Goal: Task Accomplishment & Management: Manage account settings

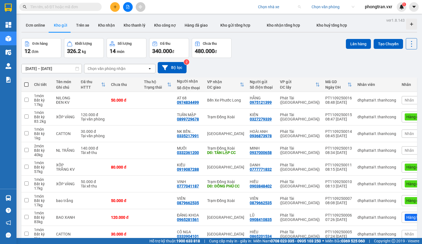
click at [269, 10] on input "search" at bounding box center [277, 7] width 39 height 8
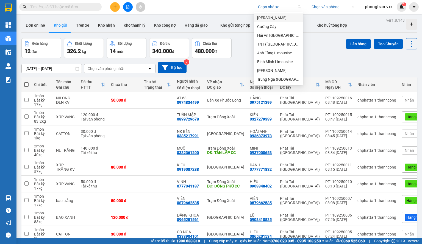
type input "n"
type input "t"
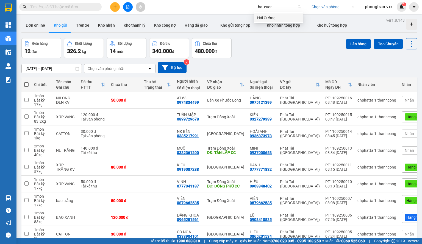
type input "hai cuong"
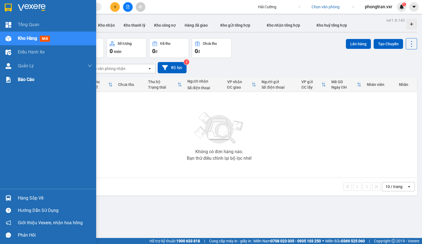
click at [29, 83] on span "Báo cáo" at bounding box center [26, 79] width 16 height 7
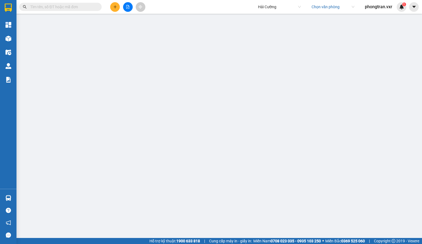
scroll to position [28, 0]
click at [413, 8] on icon "caret-down" at bounding box center [413, 6] width 5 height 5
click at [403, 17] on div "Cấu hình nhà xe" at bounding box center [394, 20] width 41 height 10
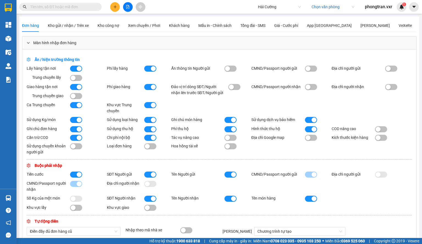
click at [150, 67] on button "button" at bounding box center [150, 69] width 12 height 6
click at [151, 86] on div "button" at bounding box center [153, 87] width 5 height 5
click at [312, 132] on div "button" at bounding box center [313, 129] width 5 height 5
click at [232, 132] on div "button" at bounding box center [233, 129] width 5 height 5
click at [154, 129] on div "button" at bounding box center [153, 129] width 5 height 5
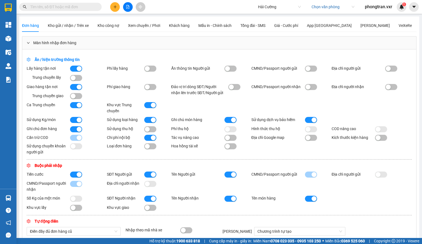
click at [150, 131] on button "button" at bounding box center [150, 129] width 12 height 6
click at [312, 120] on div "button" at bounding box center [313, 119] width 5 height 5
click at [149, 119] on button "button" at bounding box center [150, 120] width 12 height 6
click at [77, 121] on div "button" at bounding box center [79, 119] width 5 height 5
click at [75, 140] on button "button" at bounding box center [76, 138] width 12 height 6
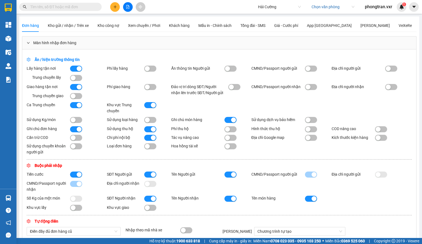
click at [147, 139] on button "button" at bounding box center [150, 138] width 12 height 6
click at [77, 131] on div "button" at bounding box center [79, 129] width 5 height 5
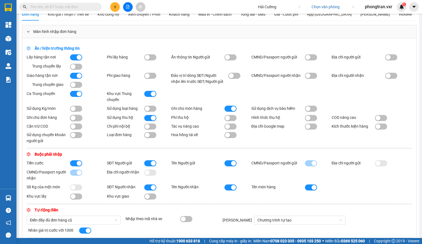
scroll to position [27, 0]
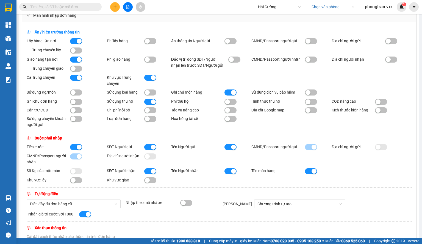
click at [151, 148] on div "button" at bounding box center [153, 147] width 5 height 5
click at [228, 149] on button "button" at bounding box center [230, 147] width 12 height 6
click at [232, 174] on button "button" at bounding box center [230, 171] width 12 height 6
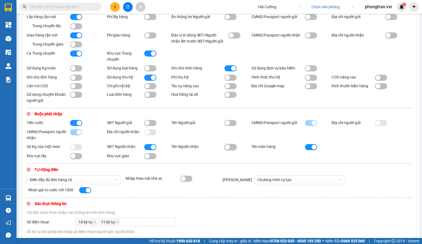
scroll to position [82, 0]
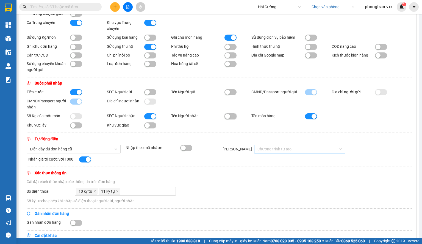
click at [280, 153] on span "Chương trình tự tạo" at bounding box center [299, 149] width 85 height 8
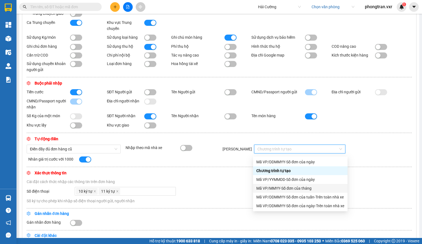
click at [301, 187] on div "Mã VP/MMYY-Số đơn của tháng" at bounding box center [300, 188] width 88 height 6
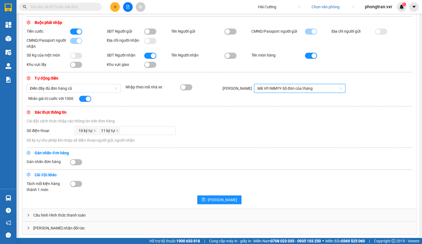
scroll to position [146, 0]
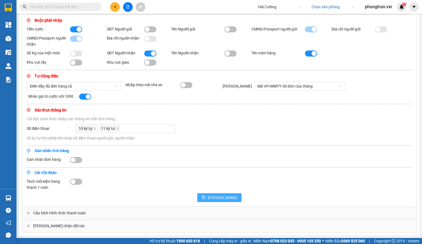
click at [205, 198] on icon "save" at bounding box center [203, 198] width 4 height 4
click at [55, 212] on div "Cấu hình Hình thức thanh toán" at bounding box center [219, 213] width 394 height 13
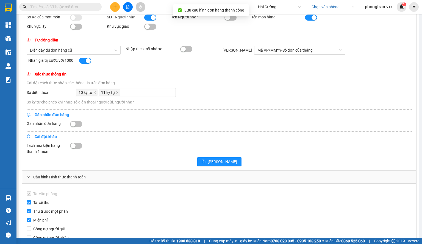
scroll to position [229, 0]
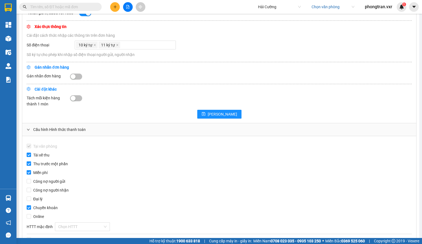
click at [29, 167] on label "Thu trước một phần" at bounding box center [48, 164] width 43 height 6
click at [29, 166] on input "Thu trước một phần" at bounding box center [29, 163] width 4 height 4
checkbox input "false"
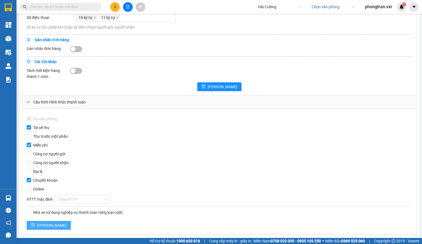
click at [38, 227] on span "Lưu" at bounding box center [51, 225] width 29 height 6
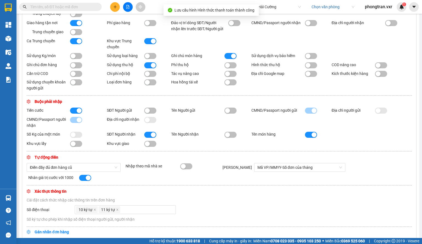
scroll to position [0, 0]
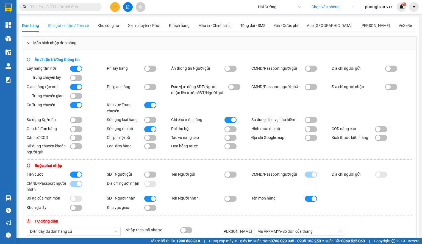
click at [78, 29] on div "Kho gửi / nhận / Trên xe" at bounding box center [68, 25] width 41 height 13
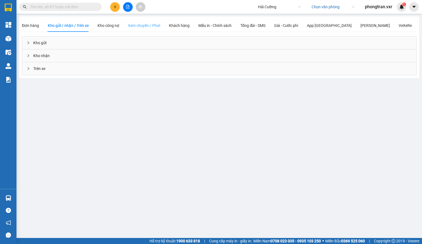
click at [143, 29] on div "Xem chuyến / Phơi" at bounding box center [144, 25] width 32 height 13
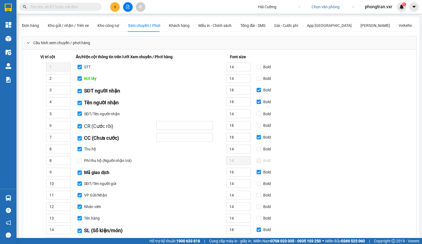
click at [82, 69] on span "STT" at bounding box center [87, 67] width 11 height 6
click at [82, 69] on input "STT" at bounding box center [79, 67] width 4 height 4
checkbox input "false"
click at [79, 77] on input "Nơi lấy" at bounding box center [79, 78] width 4 height 4
checkbox input "false"
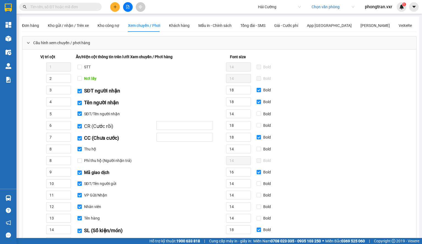
click at [80, 91] on input "SĐT người nhận" at bounding box center [79, 91] width 4 height 4
checkbox input "false"
click at [81, 104] on input "Tên người nhận" at bounding box center [79, 103] width 4 height 4
checkbox input "false"
click at [80, 114] on input "SĐT/Tên người nhận" at bounding box center [79, 113] width 4 height 4
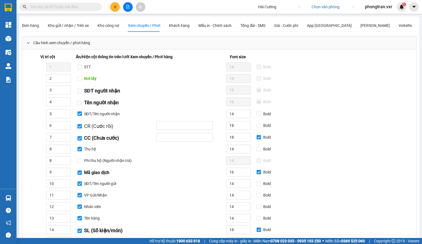
checkbox input "false"
click at [80, 128] on input "CR (Cước rồi)" at bounding box center [79, 126] width 4 height 4
checkbox input "false"
click at [78, 136] on input "CC (Chưa cước)" at bounding box center [79, 138] width 4 height 4
checkbox input "false"
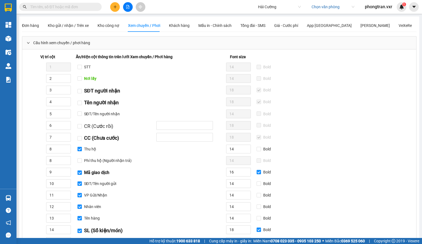
click at [81, 147] on input "Thu hộ" at bounding box center [79, 149] width 4 height 4
checkbox input "false"
click at [78, 171] on input "Mã giao dịch" at bounding box center [79, 172] width 4 height 4
checkbox input "false"
click at [80, 181] on input "SĐT/Tên người gửi" at bounding box center [79, 183] width 4 height 4
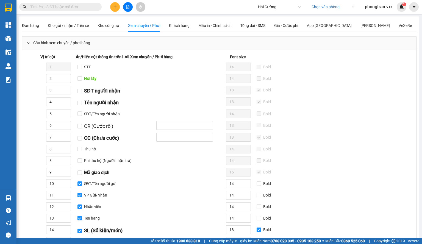
checkbox input "false"
click at [79, 194] on input "VP Gửi/Nhận" at bounding box center [79, 195] width 4 height 4
checkbox input "false"
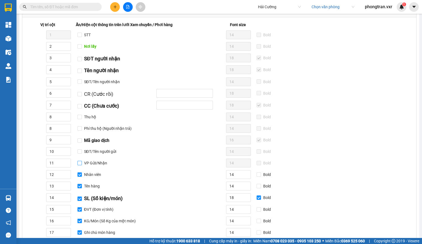
scroll to position [55, 0]
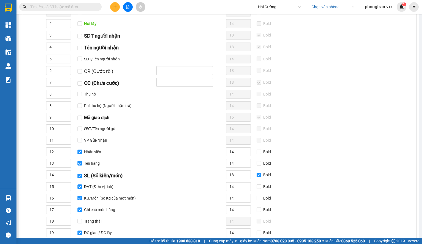
click at [81, 151] on input "Nhân viên" at bounding box center [79, 152] width 4 height 4
checkbox input "false"
click at [82, 161] on span "Tên hàng" at bounding box center [92, 163] width 20 height 6
click at [82, 161] on input "Tên hàng" at bounding box center [79, 163] width 4 height 4
checkbox input "false"
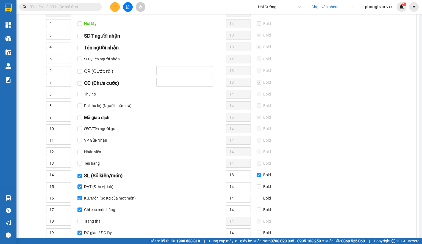
click at [80, 172] on label "SL (Số kiện/món)" at bounding box center [100, 176] width 47 height 8
click at [80, 174] on input "SL (Số kiện/món)" at bounding box center [79, 176] width 4 height 4
checkbox input "false"
click at [80, 184] on input "ĐVT (Đơn vị tính)" at bounding box center [79, 186] width 4 height 4
checkbox input "false"
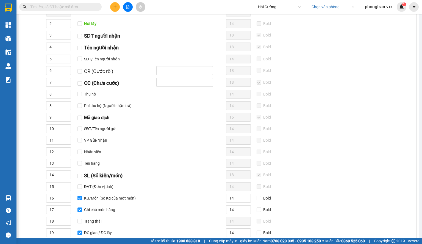
click at [80, 199] on label "KG/Món (Số Kg của một món)" at bounding box center [107, 198] width 60 height 6
click at [80, 199] on input "KG/Món (Số Kg của một món)" at bounding box center [79, 198] width 4 height 4
checkbox input "false"
click at [78, 207] on input "Ghi chú món hàng" at bounding box center [79, 209] width 4 height 4
checkbox input "false"
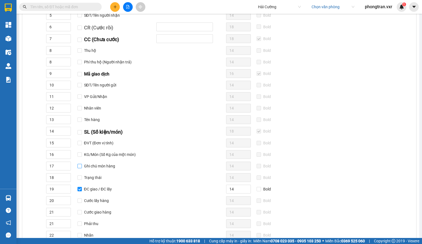
scroll to position [137, 0]
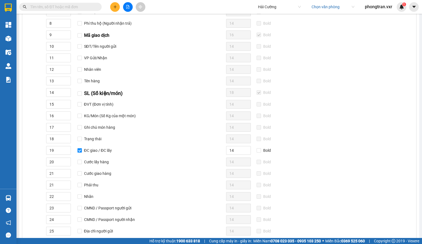
click at [81, 148] on input "ĐC giao / ĐC lấy" at bounding box center [79, 150] width 4 height 4
checkbox input "false"
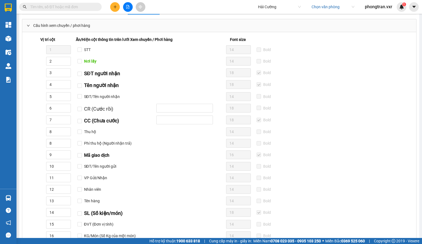
scroll to position [27, 0]
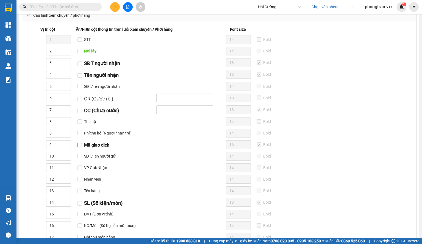
click at [80, 143] on input "Mã giao dịch" at bounding box center [79, 145] width 4 height 4
checkbox input "true"
click at [235, 144] on input "16" at bounding box center [238, 145] width 24 height 8
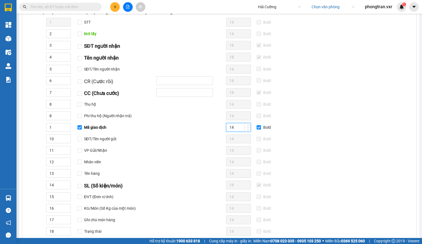
scroll to position [55, 0]
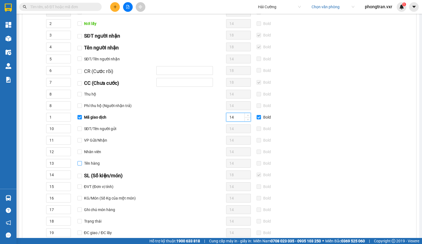
type input "14"
click at [80, 161] on input "Tên hàng" at bounding box center [79, 163] width 4 height 4
checkbox input "true"
click at [258, 162] on input "Bold" at bounding box center [258, 163] width 4 height 4
checkbox input "true"
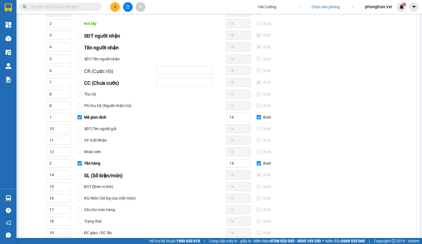
scroll to position [0, 0]
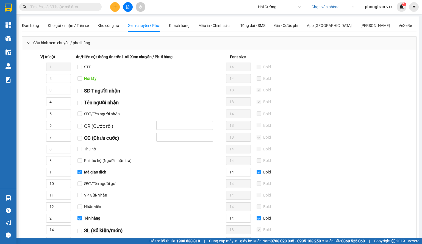
click at [81, 81] on div "2 Nơi lấy" at bounding box center [121, 78] width 196 height 9
click at [79, 81] on label "Nơi lấy" at bounding box center [87, 78] width 21 height 6
click at [79, 81] on input "Nơi lấy" at bounding box center [79, 78] width 4 height 4
checkbox input "true"
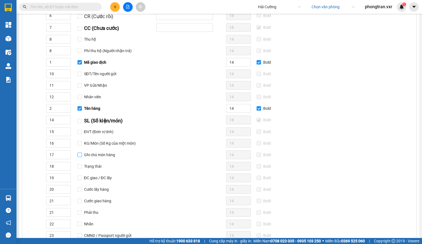
scroll to position [220, 0]
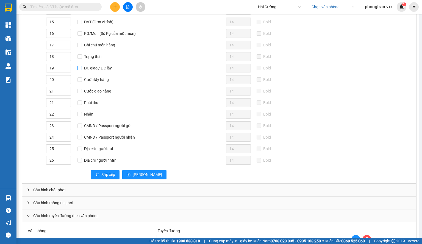
click at [79, 67] on input "ĐC giao / ĐC lấy" at bounding box center [79, 68] width 4 height 4
checkbox input "true"
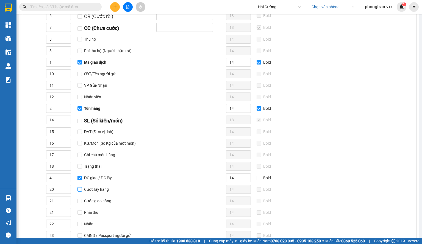
scroll to position [137, 0]
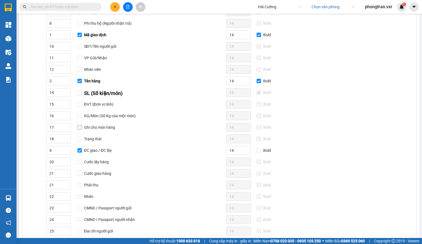
click at [82, 128] on span "Ghi chú món hàng" at bounding box center [99, 127] width 35 height 6
click at [82, 128] on input "Ghi chú món hàng" at bounding box center [79, 127] width 4 height 4
checkbox input "true"
click at [256, 125] on input "Bold" at bounding box center [258, 127] width 4 height 4
checkbox input "true"
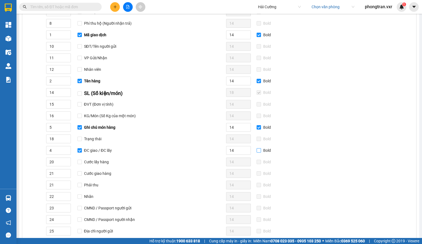
click at [257, 148] on input "Bold" at bounding box center [258, 150] width 4 height 4
checkbox input "true"
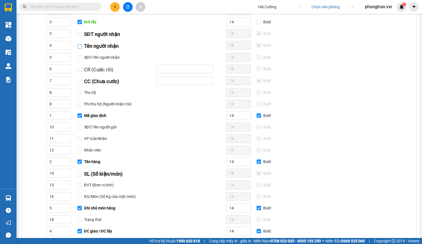
scroll to position [27, 0]
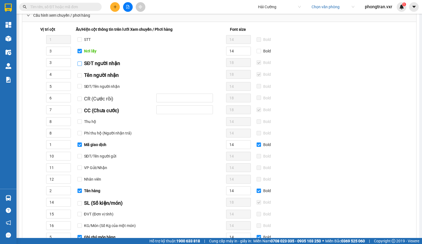
click at [80, 64] on input "SĐT người nhận" at bounding box center [79, 63] width 4 height 4
checkbox input "true"
click at [237, 64] on input "18" at bounding box center [238, 62] width 24 height 8
type input "14"
click at [56, 74] on input "4" at bounding box center [58, 74] width 24 height 8
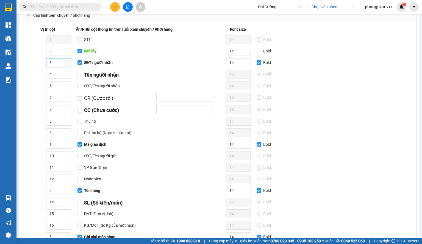
click at [53, 65] on input "3" at bounding box center [58, 62] width 24 height 8
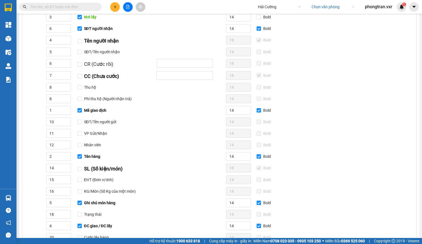
scroll to position [55, 0]
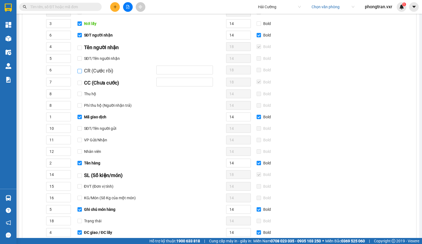
click at [81, 70] on input "CR (Cước rồi)" at bounding box center [79, 71] width 4 height 4
checkbox input "true"
click at [79, 81] on input "CC (Chưa cước)" at bounding box center [79, 83] width 4 height 4
checkbox input "true"
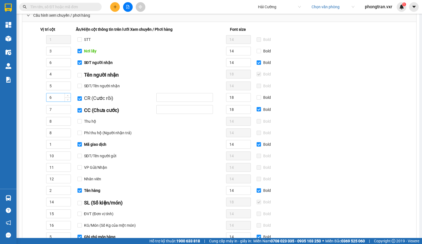
click at [59, 93] on input "6" at bounding box center [58, 97] width 24 height 8
click at [60, 105] on input "7" at bounding box center [58, 109] width 24 height 8
click at [162, 99] on input "text" at bounding box center [184, 97] width 57 height 9
type input "D"
type input "Đã thu"
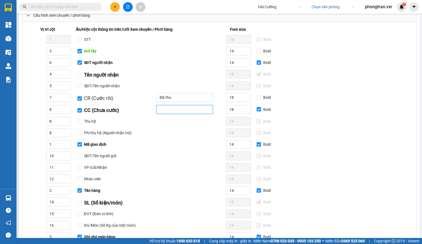
click at [190, 105] on input "text" at bounding box center [184, 109] width 57 height 9
type input "Còn lại"
click at [238, 95] on input "18" at bounding box center [238, 97] width 24 height 8
type input "14"
click at [238, 105] on input "18" at bounding box center [238, 109] width 24 height 8
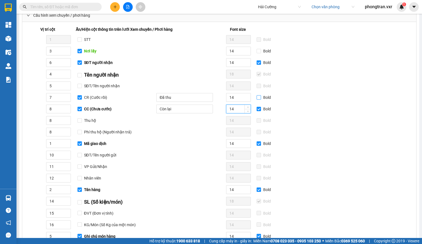
type input "14"
click at [257, 99] on label "Bold" at bounding box center [264, 97] width 16 height 6
click at [257, 99] on input "Bold" at bounding box center [258, 97] width 4 height 4
checkbox input "true"
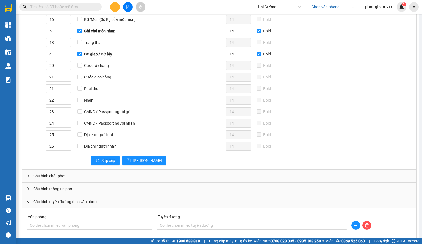
scroll to position [247, 0]
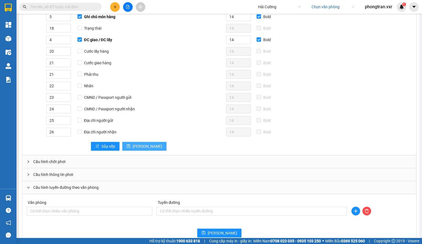
click at [136, 143] on span "Lưu" at bounding box center [147, 146] width 29 height 6
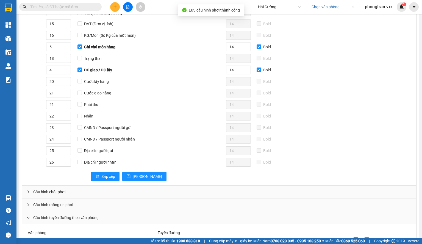
scroll to position [0, 0]
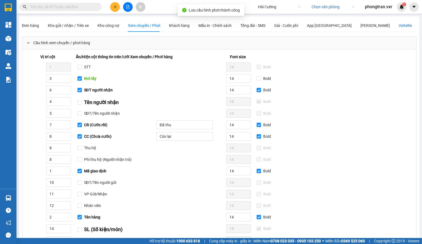
click at [398, 26] on div "VeXeRe" at bounding box center [404, 26] width 13 height 6
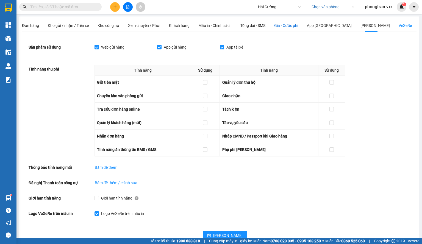
click at [284, 28] on span "Giá - Cước phí" at bounding box center [286, 25] width 24 height 4
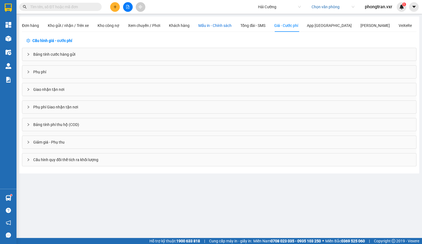
click at [208, 27] on span "Mẫu in - Chính sách" at bounding box center [214, 25] width 33 height 4
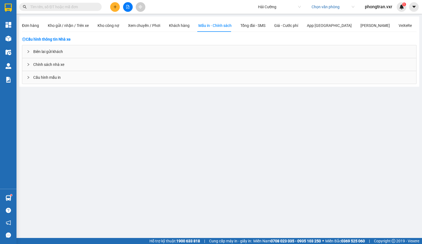
click at [81, 51] on div "Biên lai gửi khách" at bounding box center [219, 51] width 394 height 13
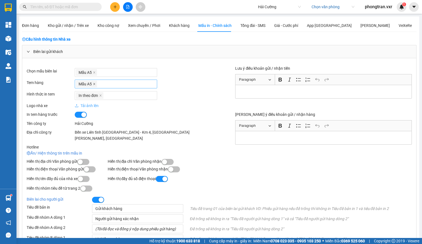
click at [94, 82] on span at bounding box center [94, 84] width 3 height 6
click at [96, 82] on div at bounding box center [116, 84] width 80 height 7
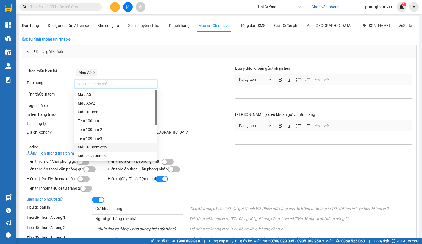
click at [109, 147] on div "Mẫu 100mmVer2" at bounding box center [116, 147] width 76 height 6
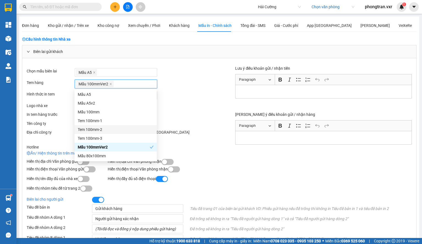
click at [177, 109] on div "Chọn mẫu biên lai Mẫu A5 Tem hàng Mẫu 100mmVer2 Hình thức in tem In theo đơn Lo…" at bounding box center [219, 233] width 394 height 350
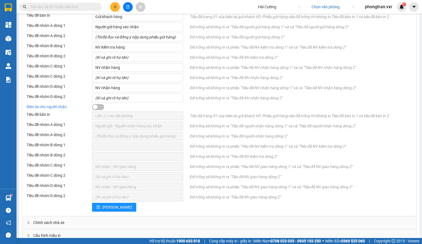
scroll to position [193, 0]
click at [106, 203] on span "Lưu" at bounding box center [116, 206] width 29 height 6
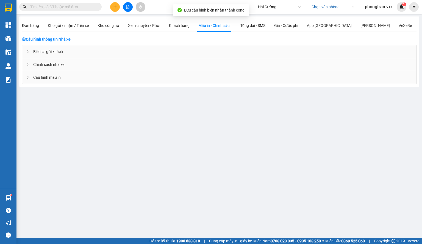
scroll to position [0, 0]
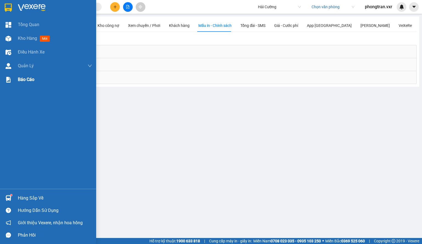
click at [25, 80] on span "Báo cáo" at bounding box center [26, 79] width 16 height 7
